Goal: Task Accomplishment & Management: Complete application form

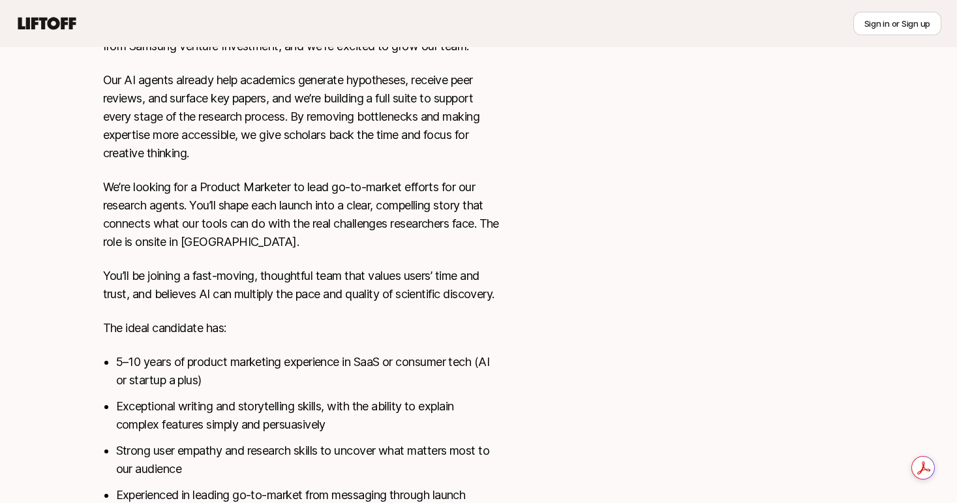
scroll to position [580, 0]
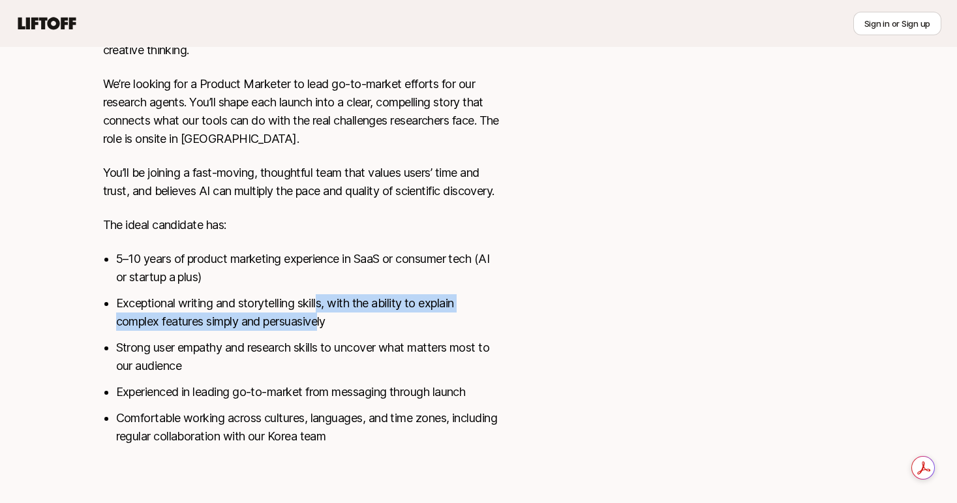
drag, startPoint x: 321, startPoint y: 302, endPoint x: 324, endPoint y: 337, distance: 34.7
click at [324, 336] on ul "5–10 years of product marketing experience in SaaS or consumer tech (AI or star…" at bounding box center [308, 348] width 384 height 196
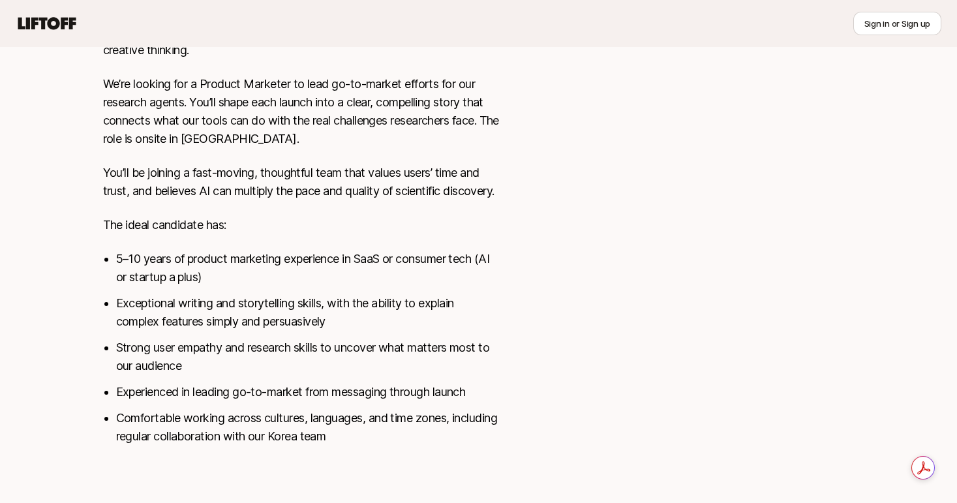
click at [323, 354] on li "Strong user empathy and research skills to uncover what matters most to our aud…" at bounding box center [308, 357] width 384 height 37
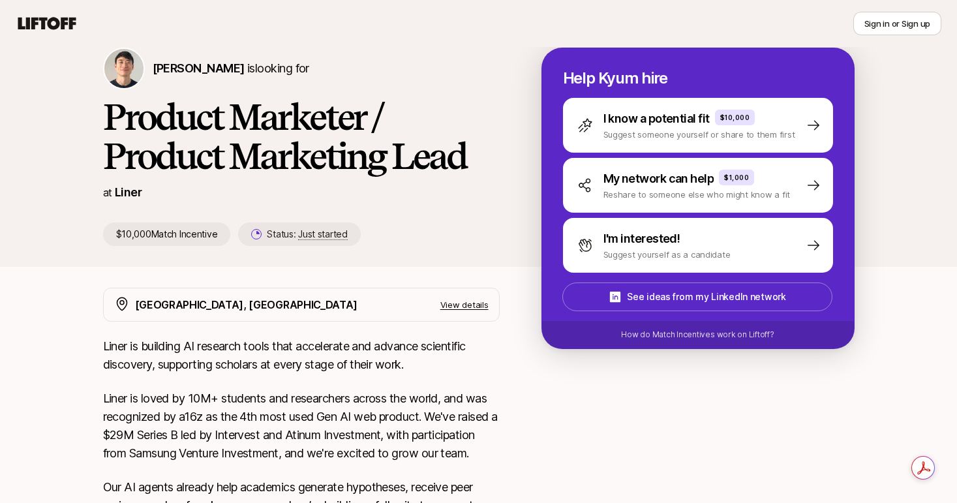
scroll to position [0, 0]
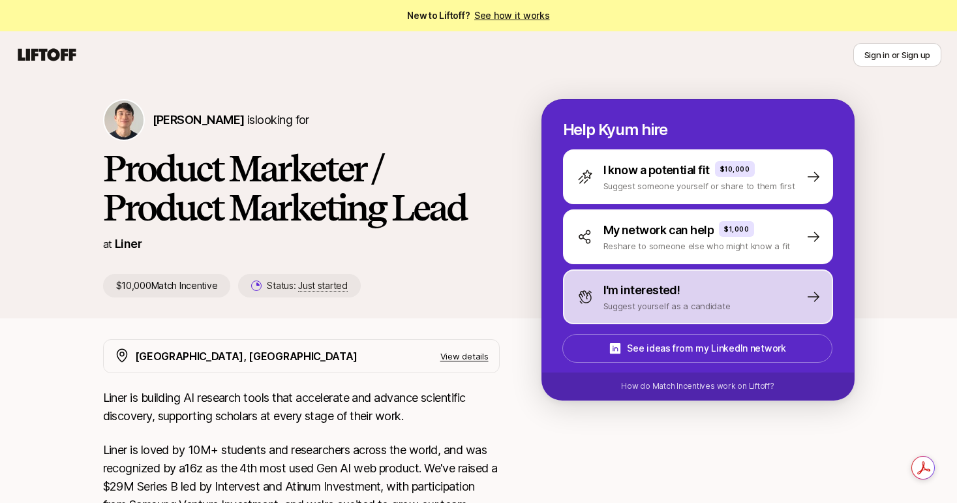
click at [621, 290] on p "I'm interested!" at bounding box center [641, 290] width 77 height 18
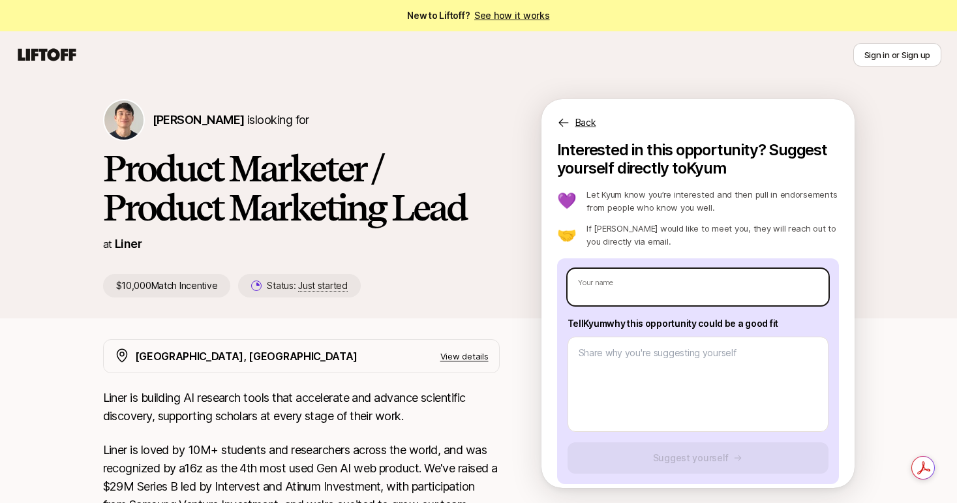
click at [621, 290] on input "text" at bounding box center [698, 287] width 261 height 37
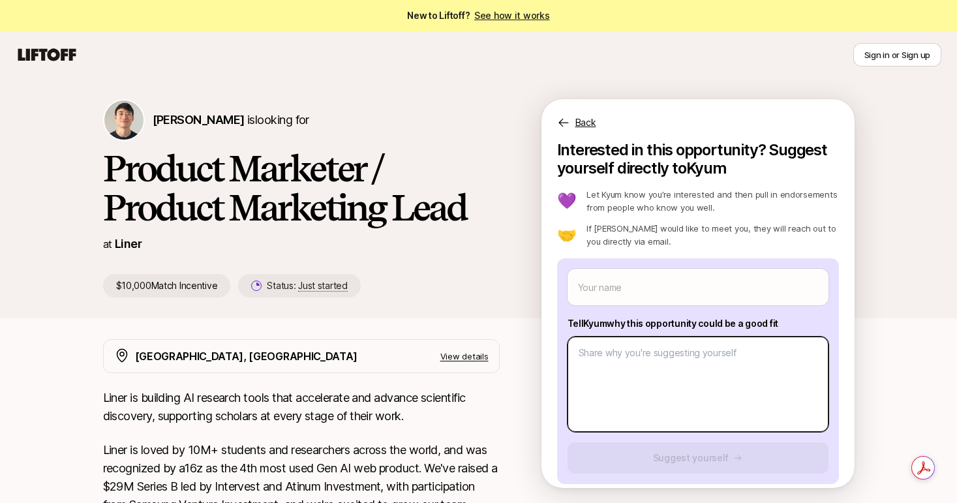
click at [592, 351] on textarea at bounding box center [698, 384] width 261 height 95
type textarea "x"
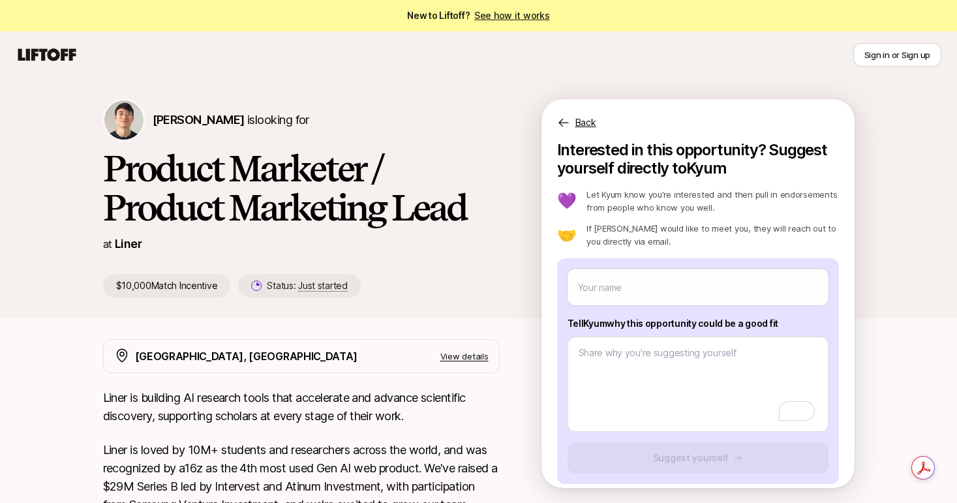
click at [51, 52] on icon at bounding box center [47, 54] width 58 height 12
click at [617, 280] on input "text" at bounding box center [698, 287] width 261 height 37
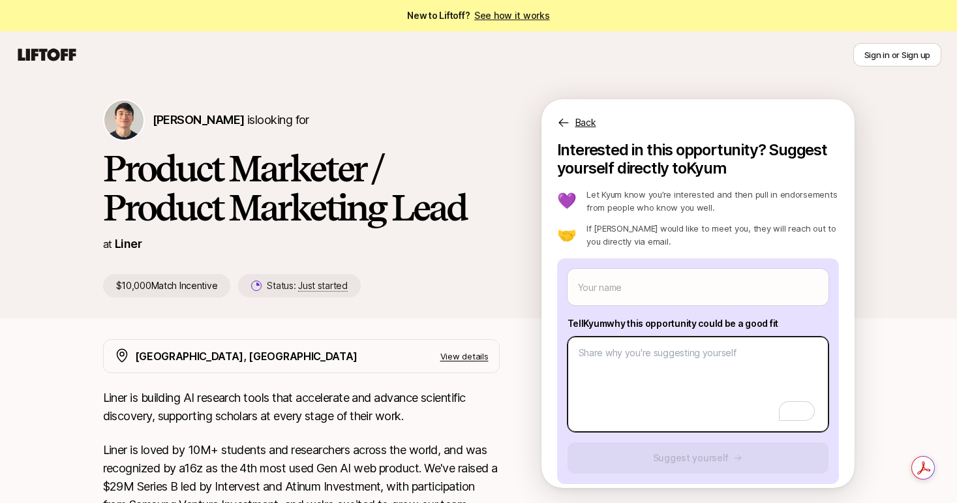
click at [593, 373] on textarea "To enrich screen reader interactions, please activate Accessibility in Grammarl…" at bounding box center [698, 384] width 261 height 95
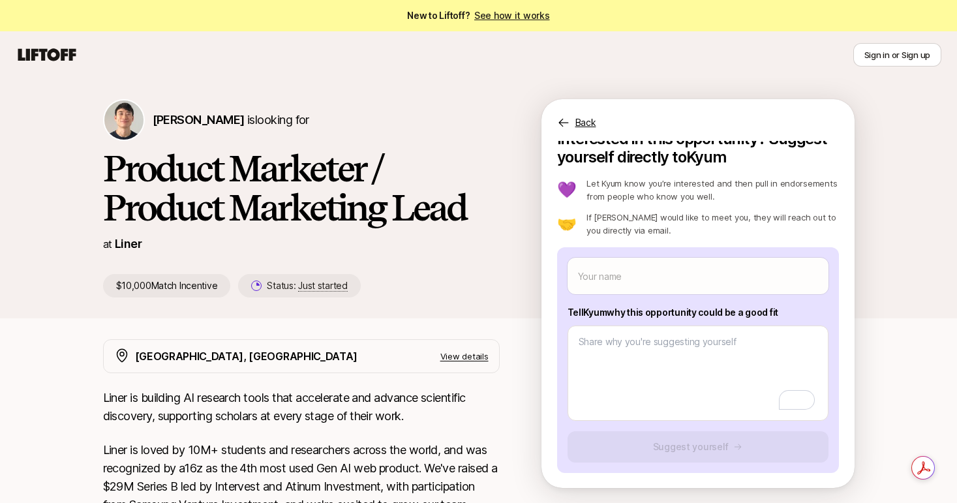
click at [63, 46] on icon at bounding box center [47, 55] width 63 height 18
click at [44, 55] on icon at bounding box center [47, 54] width 58 height 12
click at [525, 8] on span "New to Liftoff? See how it works" at bounding box center [478, 16] width 142 height 16
click at [524, 16] on link "See how it works" at bounding box center [512, 15] width 76 height 11
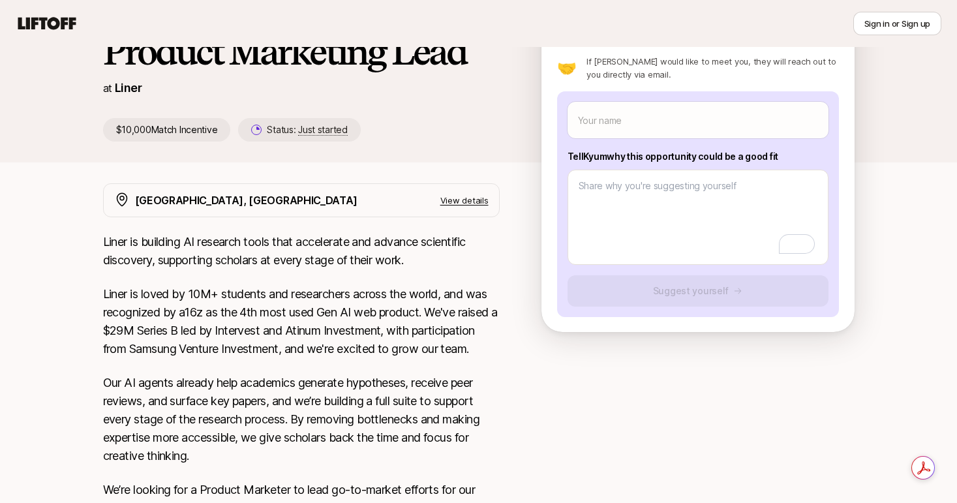
scroll to position [0, 0]
